Goal: Find specific page/section: Find specific page/section

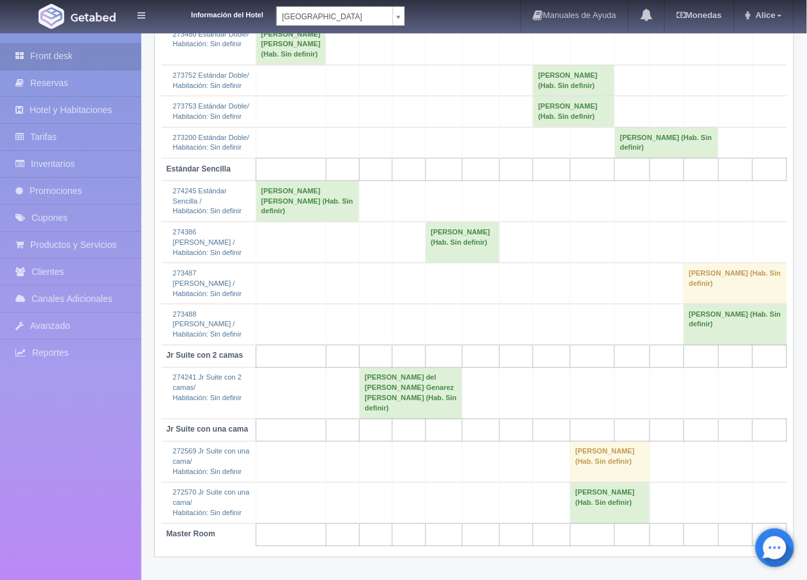
scroll to position [308, 0]
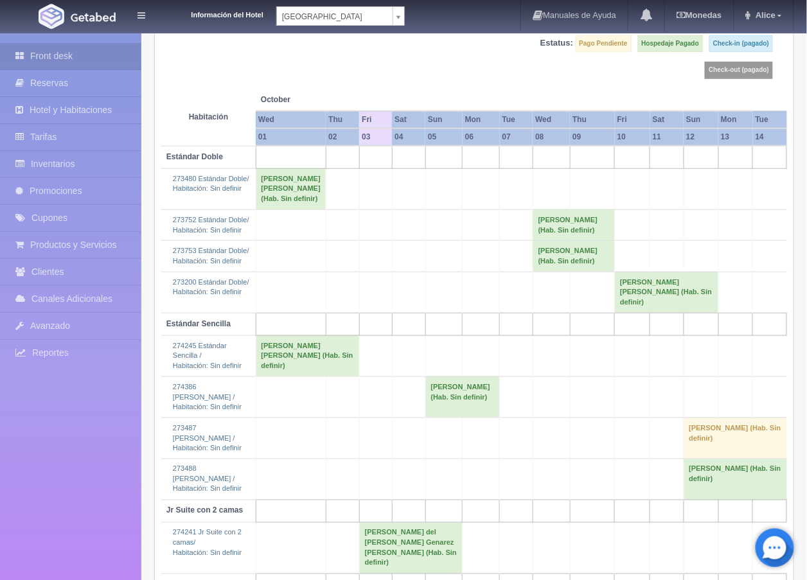
scroll to position [308, 0]
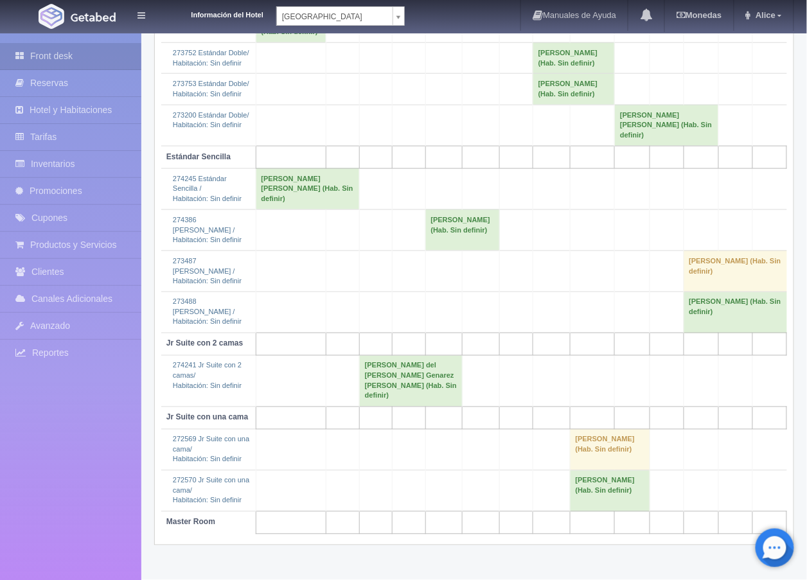
click at [397, 15] on body "Información del Hotel [GEOGRAPHIC_DATA] Campeche [GEOGRAPHIC_DATA] Campeche [GE…" at bounding box center [403, 152] width 807 height 855
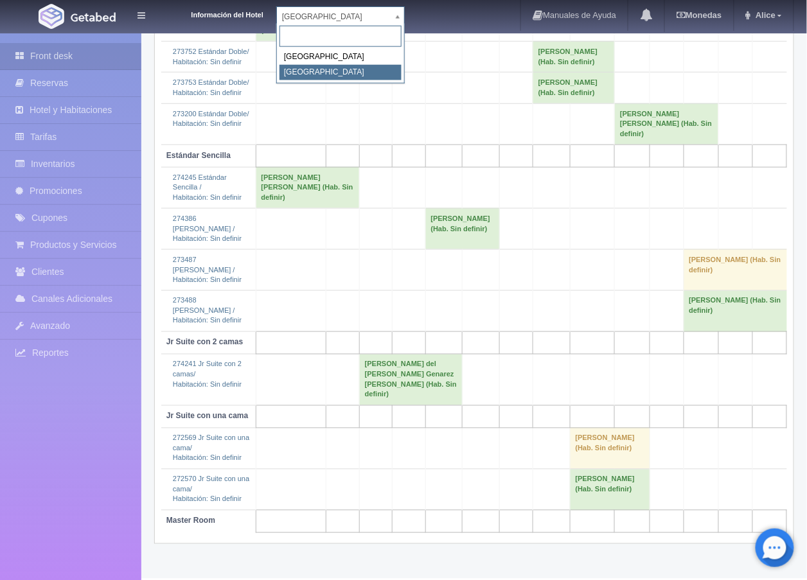
drag, startPoint x: 396, startPoint y: 15, endPoint x: 337, endPoint y: 71, distance: 81.3
select select "375"
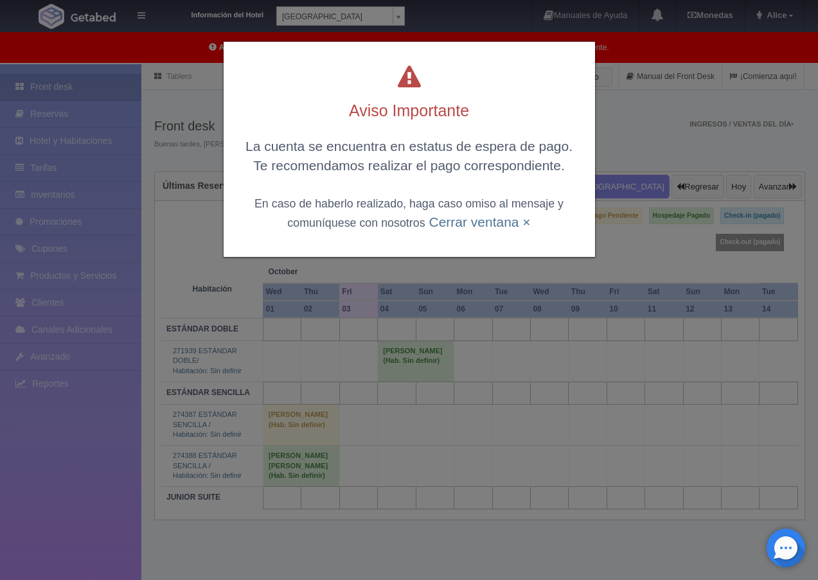
scroll to position [66, 0]
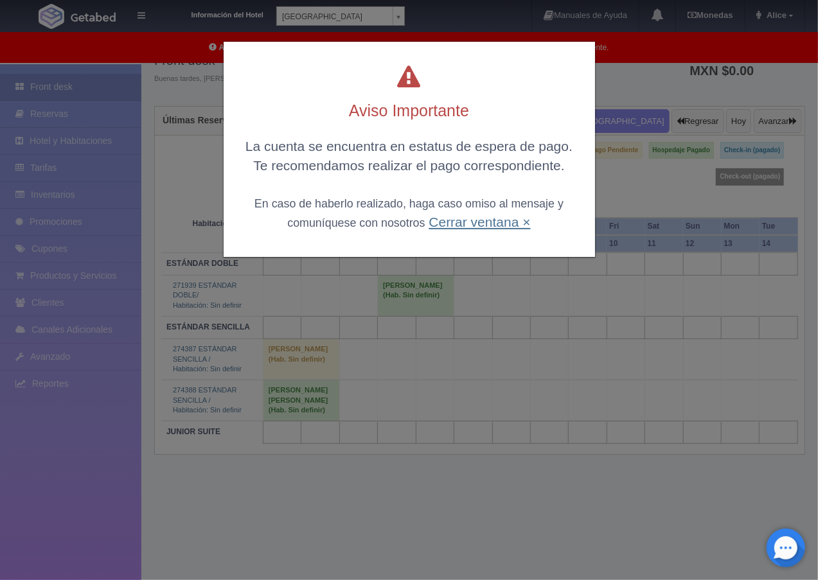
click at [482, 220] on link "Cerrar ventana ×" at bounding box center [478, 222] width 101 height 15
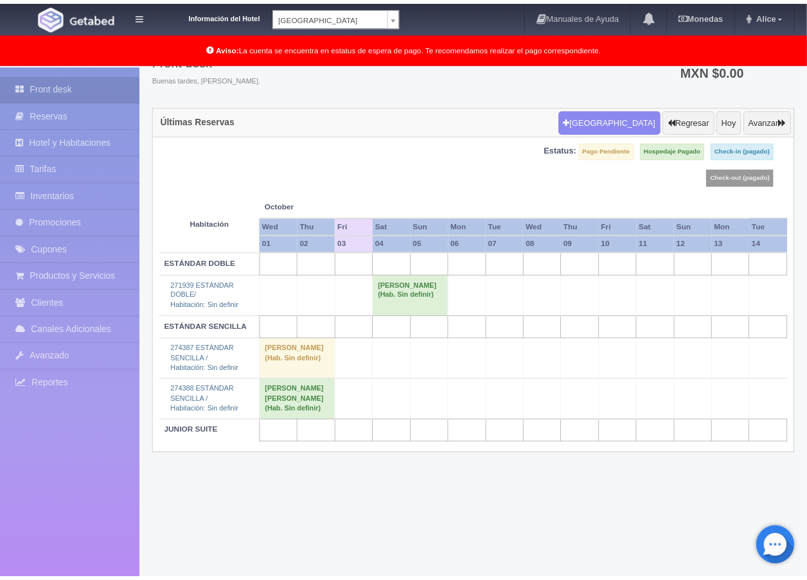
scroll to position [64, 0]
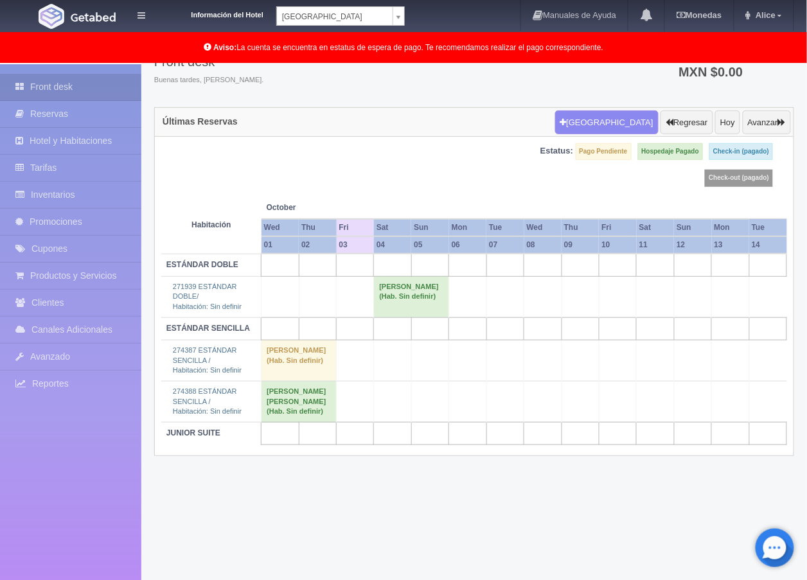
scroll to position [64, 0]
